Goal: Book appointment/travel/reservation

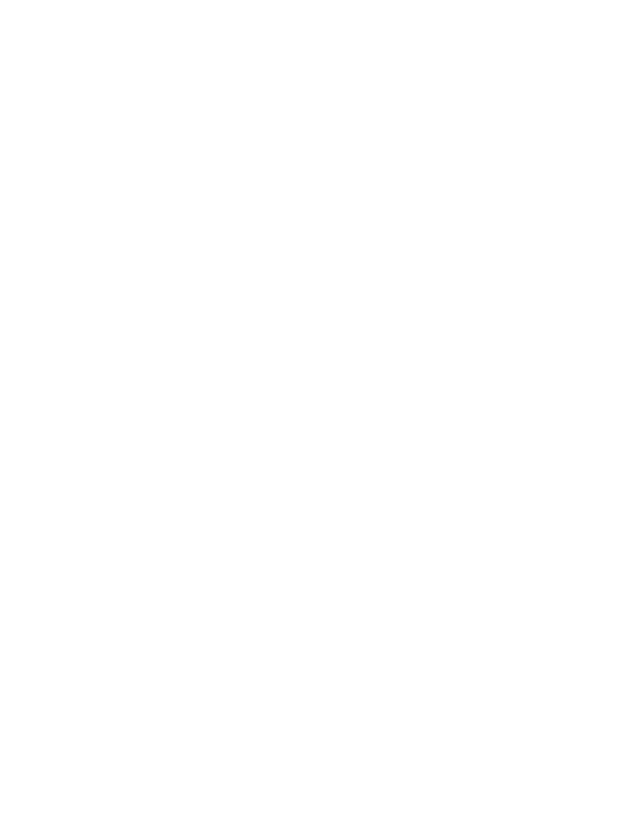
click at [78, 607] on span "Anreise" at bounding box center [62, 601] width 46 height 11
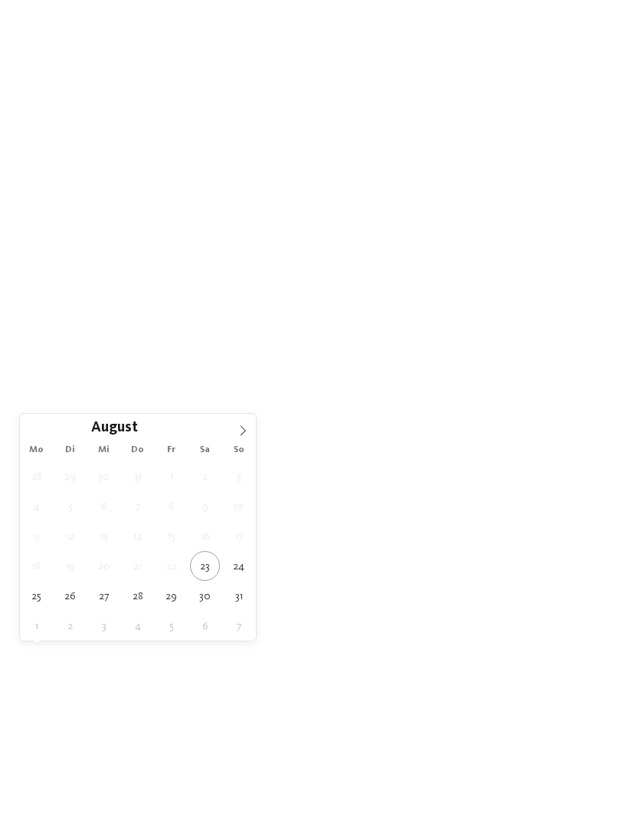
click at [242, 430] on icon at bounding box center [243, 431] width 11 height 11
click at [242, 426] on icon at bounding box center [243, 431] width 11 height 11
type div "11.10.2025"
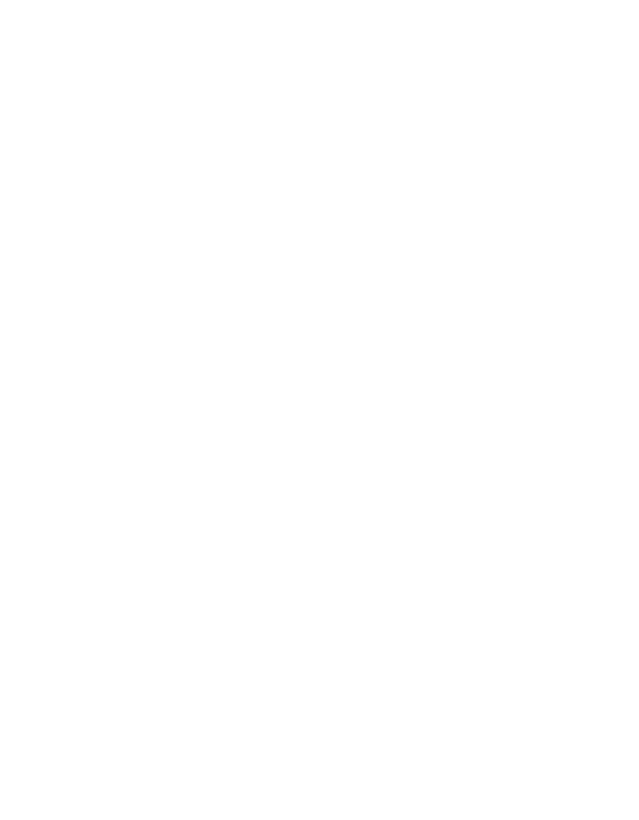
click at [437, 516] on img at bounding box center [319, 375] width 639 height 612
click at [273, 395] on icon at bounding box center [273, 392] width 6 height 6
click at [398, 442] on div "Vinschgau" at bounding box center [319, 457] width 199 height 31
click at [413, 388] on div at bounding box center [411, 395] width 15 height 15
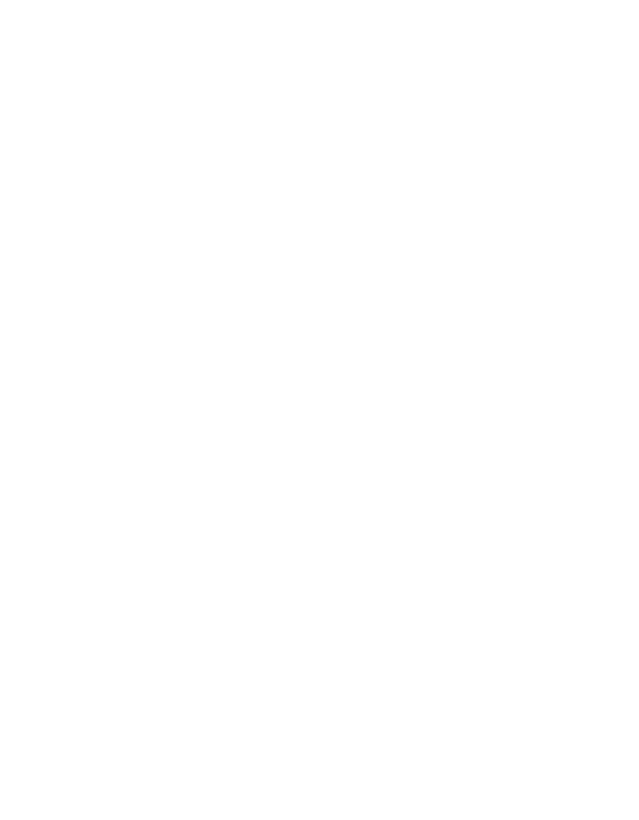
click at [416, 419] on div at bounding box center [411, 426] width 15 height 15
click at [354, 495] on div "übernehmen" at bounding box center [319, 510] width 199 height 31
click at [459, 327] on span "Family Experiences" at bounding box center [444, 322] width 71 height 11
click at [617, 251] on icon at bounding box center [609, 264] width 33 height 27
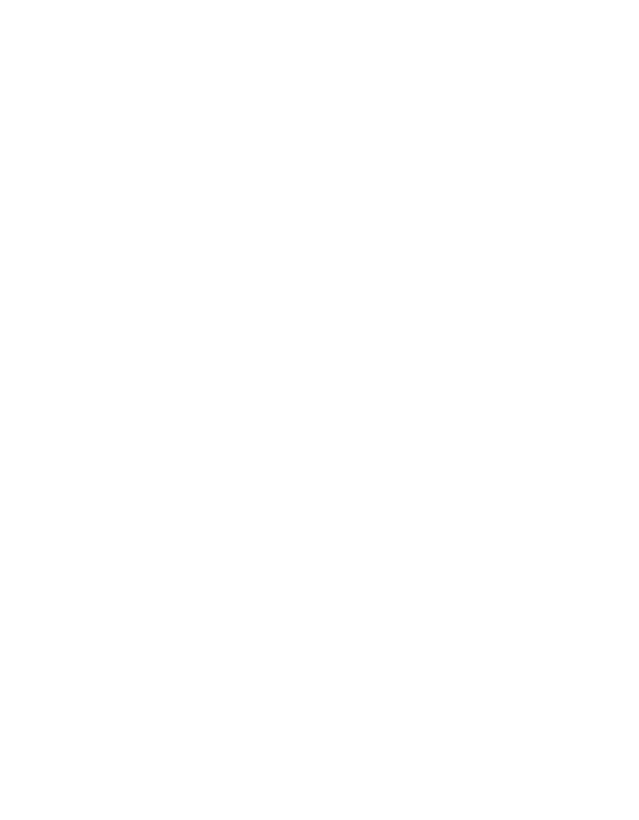
click at [413, 495] on div at bounding box center [411, 502] width 15 height 15
click at [417, 273] on div "JUST KIDS AND FAMILY" at bounding box center [319, 288] width 199 height 31
click at [363, 572] on div "übernehmen" at bounding box center [319, 587] width 199 height 31
click at [589, 335] on link "Hotel finden" at bounding box center [577, 321] width 84 height 27
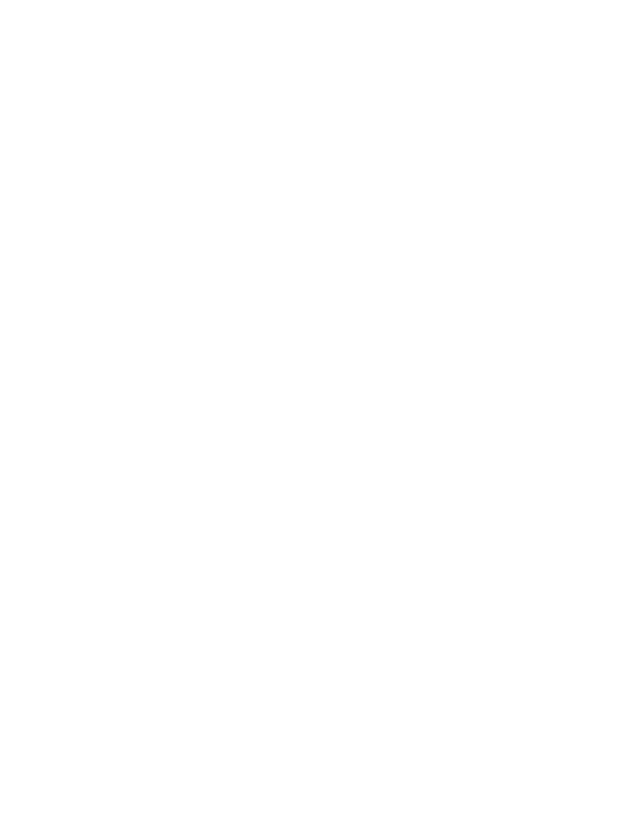
click at [499, 347] on h4 "[PERSON_NAME] & [PERSON_NAME] Family Aparthotel ****ˢ" at bounding box center [468, 377] width 251 height 61
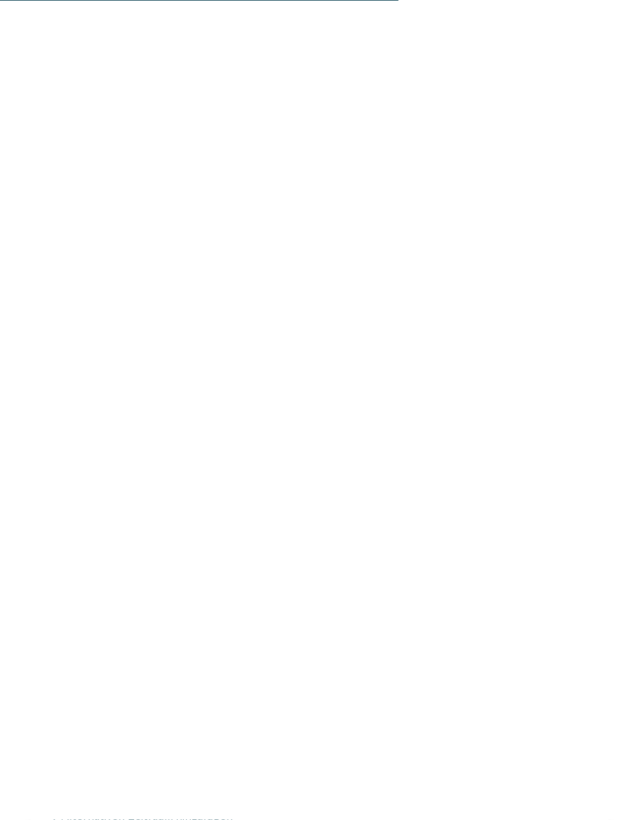
scroll to position [3135, 0]
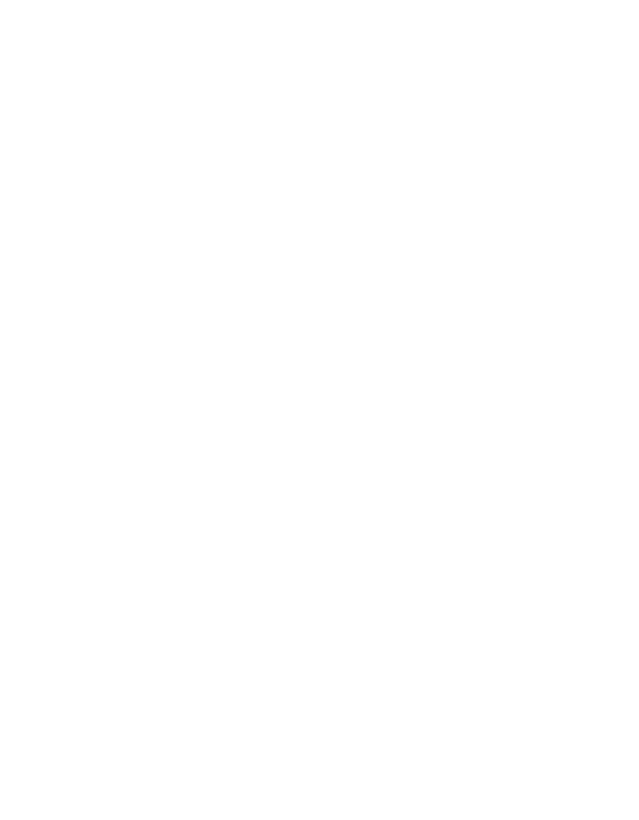
click at [611, 373] on icon at bounding box center [609, 390] width 42 height 35
click at [610, 383] on icon at bounding box center [609, 400] width 42 height 35
